Goal: Entertainment & Leisure: Consume media (video, audio)

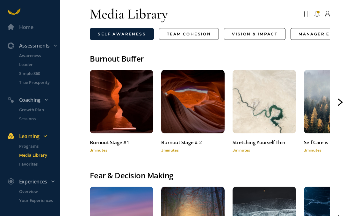
click at [340, 100] on icon at bounding box center [341, 100] width 4 height 3
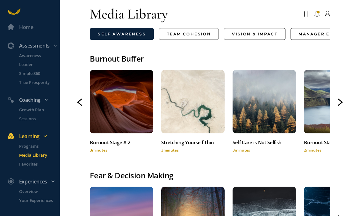
click at [340, 100] on icon at bounding box center [341, 100] width 4 height 3
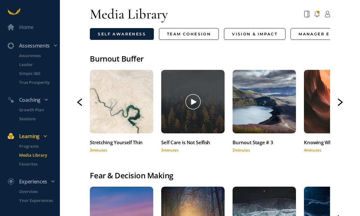
click at [192, 122] on div at bounding box center [192, 101] width 63 height 63
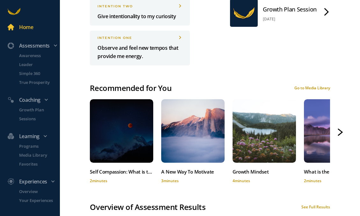
scroll to position [341, 0]
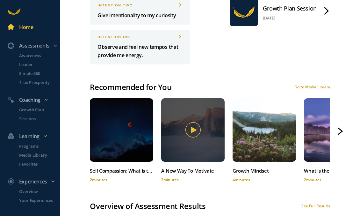
click at [194, 129] on icon at bounding box center [193, 129] width 5 height 5
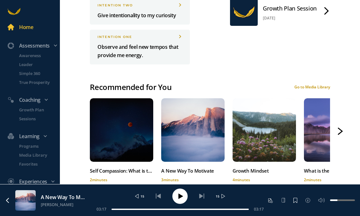
click at [339, 127] on div "Home Assessments Awareness Leader Simple 360 True Prosperity Coaching Growth Pl…" at bounding box center [180, 108] width 360 height 216
click at [342, 130] on icon at bounding box center [341, 129] width 4 height 3
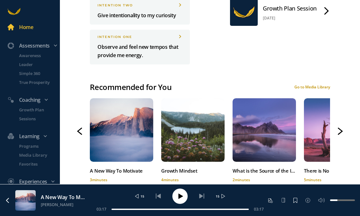
click at [342, 130] on icon at bounding box center [341, 129] width 4 height 3
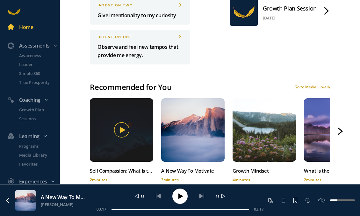
click at [124, 132] on icon at bounding box center [121, 129] width 15 height 15
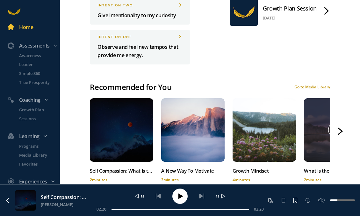
click at [319, 125] on div at bounding box center [335, 129] width 63 height 63
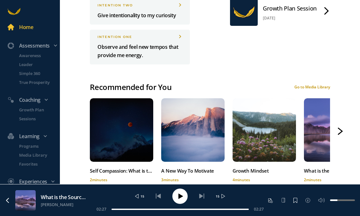
click at [310, 5] on div "Growth Plan Session" at bounding box center [290, 8] width 54 height 10
